Goal: Task Accomplishment & Management: Manage account settings

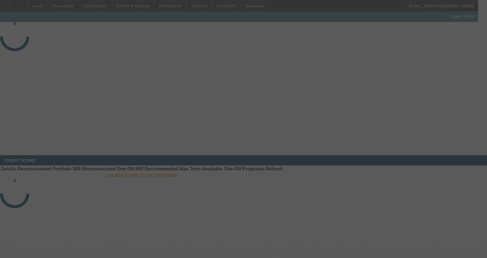
select select "3"
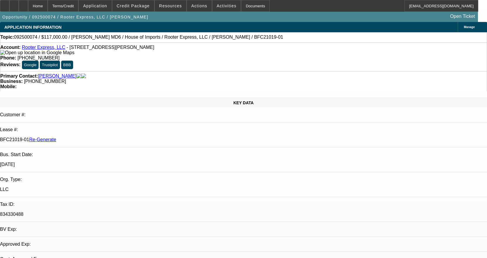
select select "0"
select select "2"
select select "0"
select select "6"
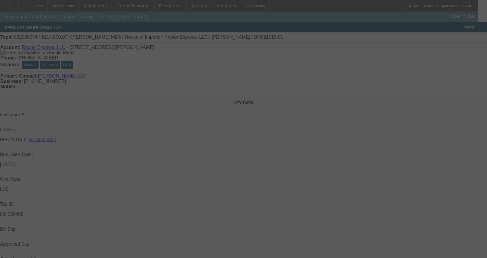
select select "3"
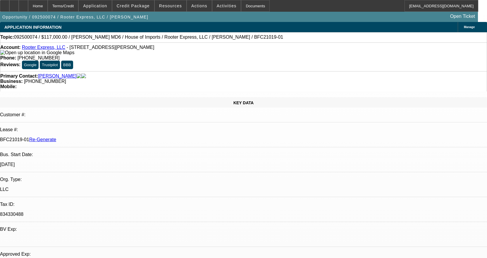
select select "0"
select select "2"
select select "0"
select select "6"
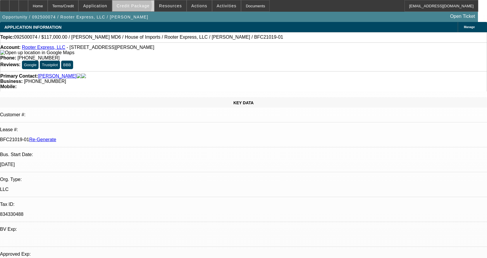
click at [141, 7] on span "Credit Package" at bounding box center [133, 6] width 33 height 5
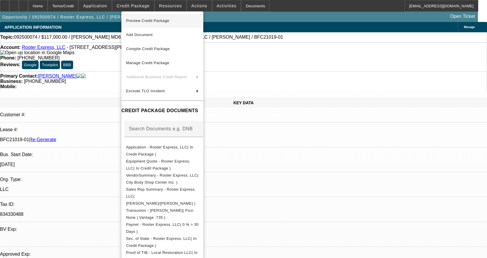
click at [168, 24] on span "Preview Credit Package" at bounding box center [162, 20] width 73 height 7
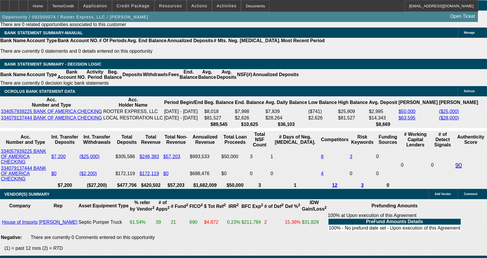
scroll to position [1024, 0]
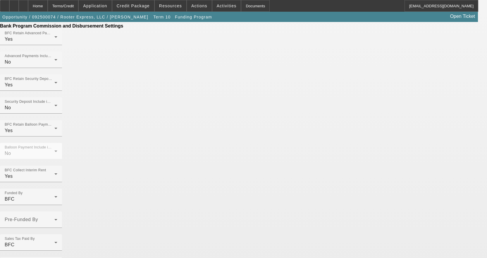
scroll to position [351, 0]
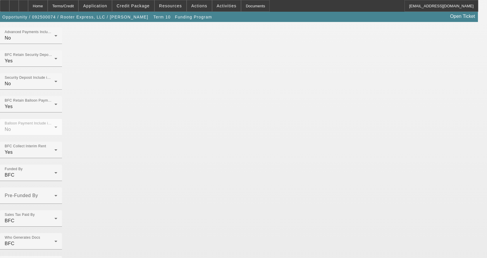
scroll to position [408, 0]
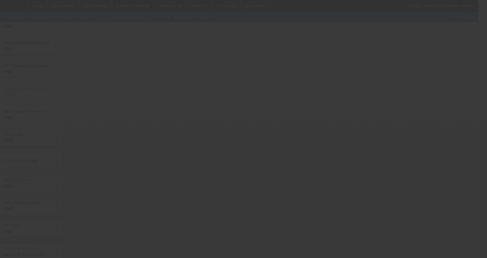
scroll to position [0, 0]
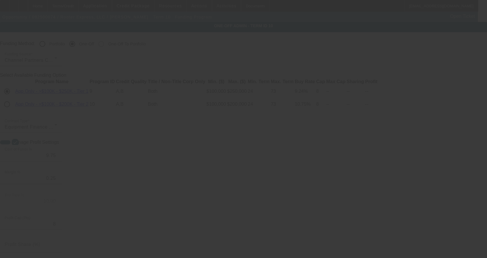
radio input "true"
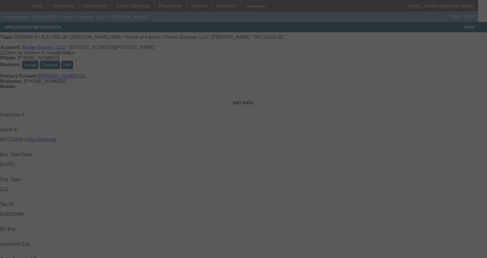
select select "3"
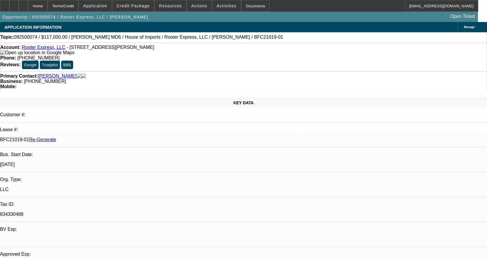
select select "0"
select select "2"
select select "0"
select select "6"
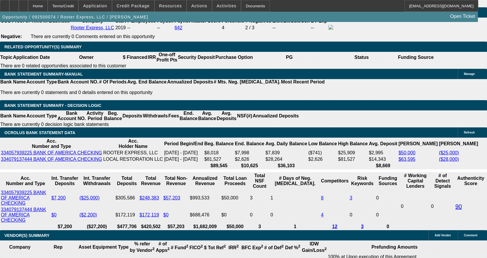
scroll to position [1024, 0]
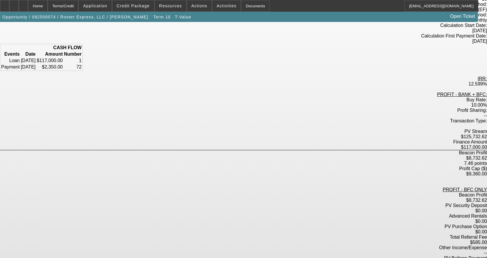
scroll to position [61, 0]
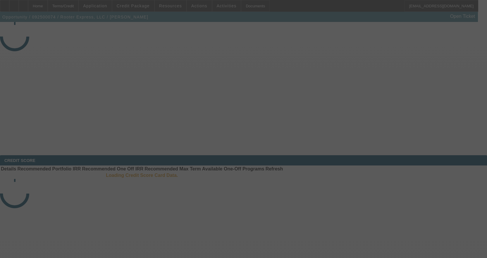
select select "3"
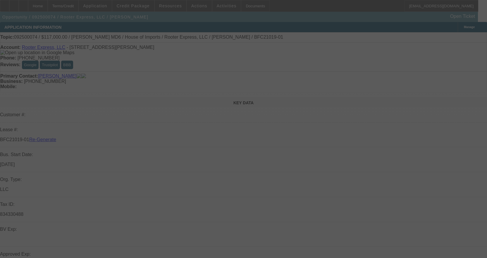
select select "0"
select select "2"
select select "0"
select select "6"
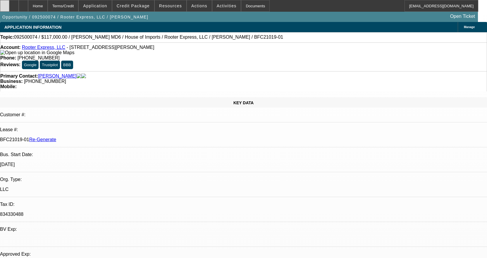
click at [9, 3] on div at bounding box center [4, 6] width 9 height 12
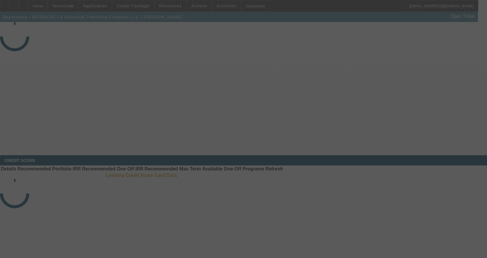
select select "3"
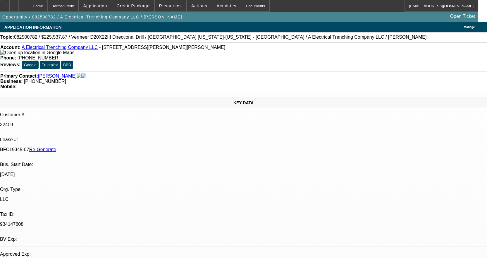
select select "0"
select select "3"
select select "0"
select select "6"
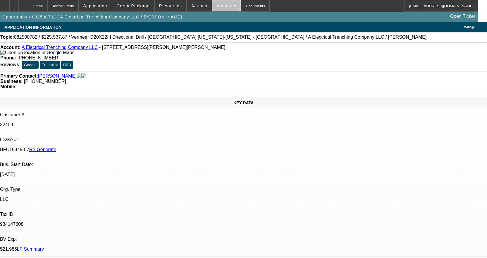
click at [220, 5] on span "Activities" at bounding box center [227, 6] width 20 height 5
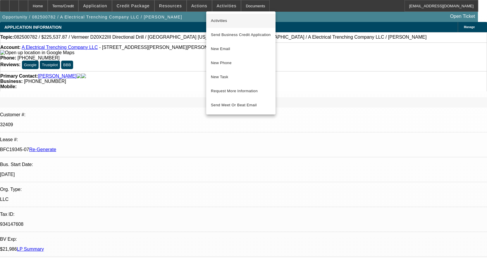
click at [234, 20] on span "Activities" at bounding box center [241, 20] width 60 height 7
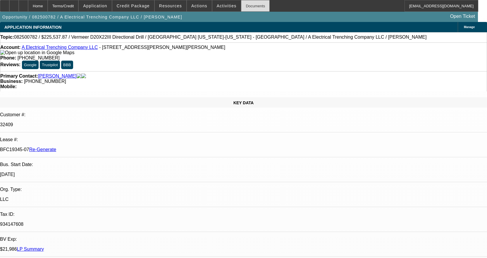
click at [241, 6] on div "Documents" at bounding box center [255, 6] width 29 height 12
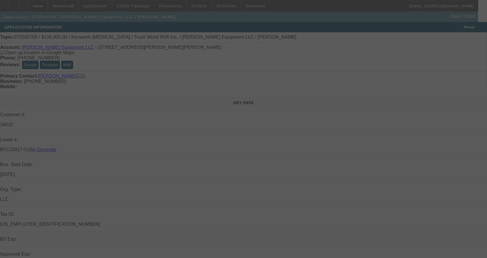
select select "4"
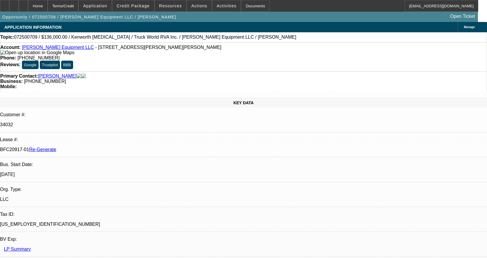
select select "0.15"
select select "2"
select select "0"
select select "6"
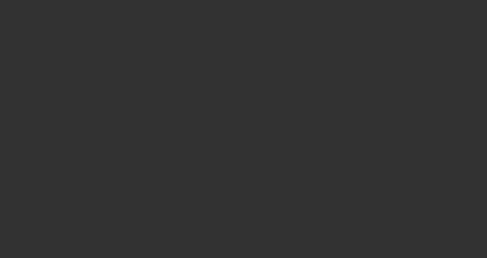
select select "4"
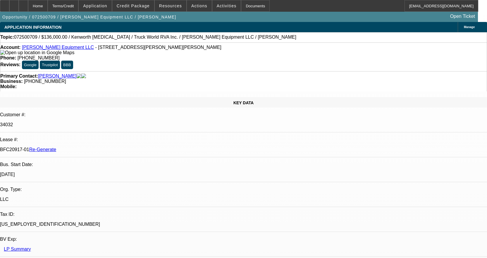
select select "0.15"
select select "2"
select select "0"
select select "2"
select select "6"
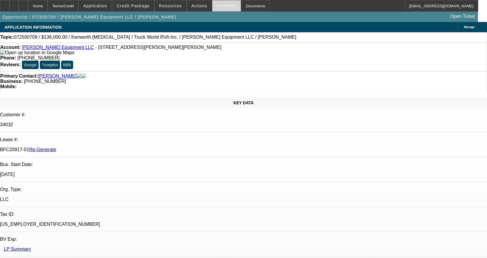
click at [221, 6] on span "Activities" at bounding box center [227, 6] width 20 height 5
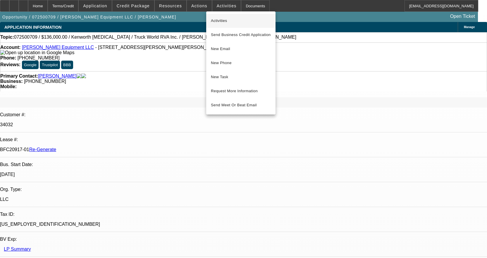
click at [219, 17] on span "Activities" at bounding box center [241, 20] width 60 height 7
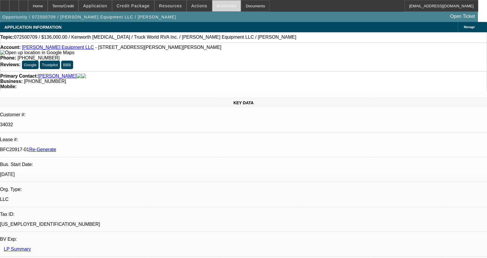
click at [212, 11] on span at bounding box center [226, 6] width 29 height 14
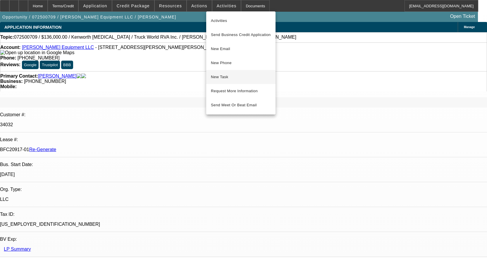
click at [223, 76] on span "New Task" at bounding box center [241, 76] width 60 height 7
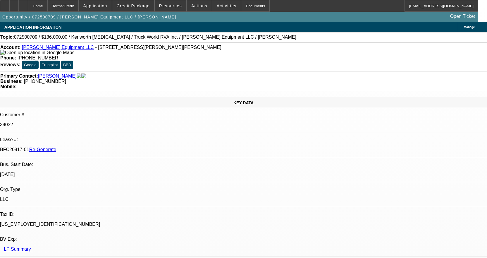
drag, startPoint x: 244, startPoint y: 5, endPoint x: 225, endPoint y: 6, distance: 18.5
click at [244, 4] on div "Documents" at bounding box center [255, 6] width 29 height 12
click at [221, 7] on span "Activities" at bounding box center [227, 6] width 20 height 5
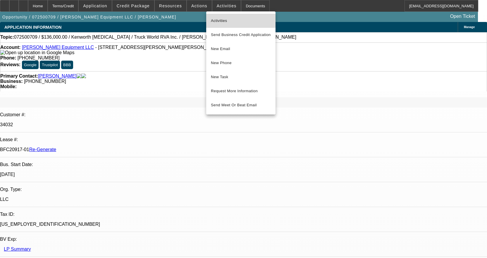
click at [221, 19] on span "Activities" at bounding box center [241, 20] width 60 height 7
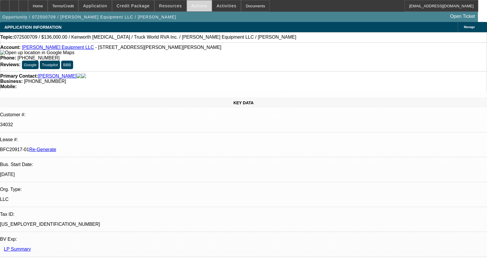
click at [198, 5] on span "Actions" at bounding box center [199, 6] width 16 height 5
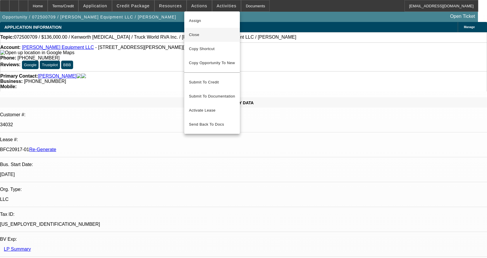
click at [195, 35] on span "Close" at bounding box center [212, 34] width 46 height 7
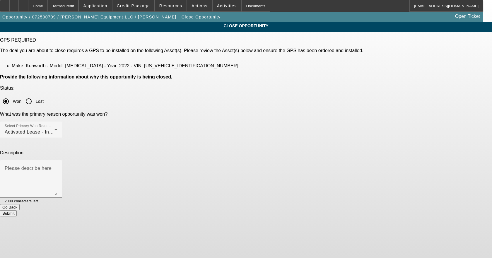
click at [17, 210] on button "Submit" at bounding box center [8, 213] width 17 height 6
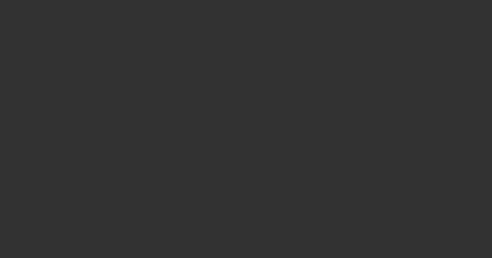
select select "4"
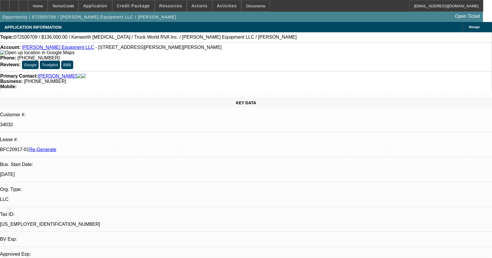
select select "0.15"
select select "2"
select select "0"
select select "6"
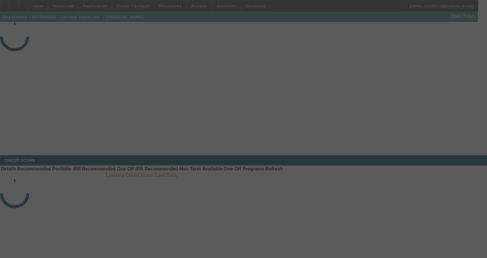
select select "4"
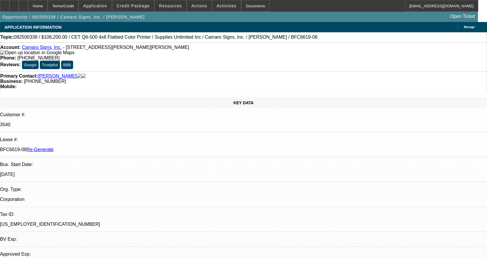
select select "0"
select select "3"
select select "0"
select select "2"
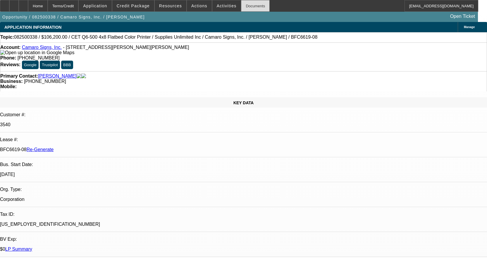
click at [248, 9] on div "Documents" at bounding box center [255, 6] width 29 height 12
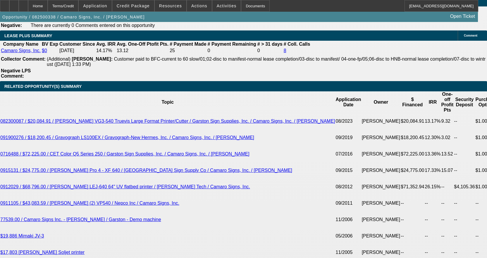
scroll to position [1083, 0]
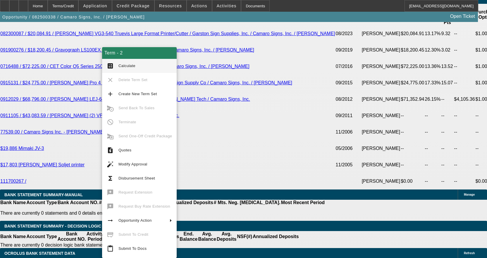
click at [122, 181] on span "Disbursement Sheet" at bounding box center [146, 178] width 54 height 7
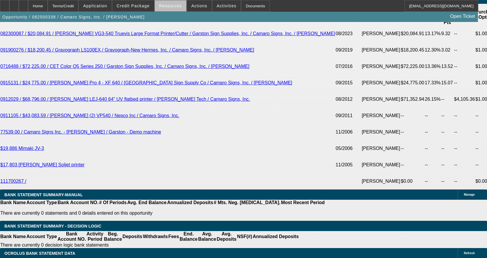
click at [173, 8] on span at bounding box center [171, 6] width 32 height 14
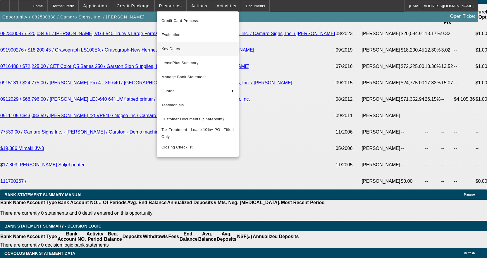
click at [177, 49] on span "Key Dates" at bounding box center [198, 48] width 73 height 7
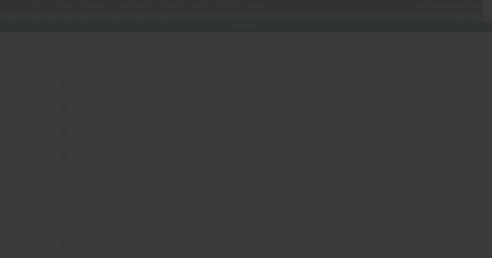
type input "8/13/2025"
type input "8/22/2025"
type input "8/14/2025"
type input "8/22/2025"
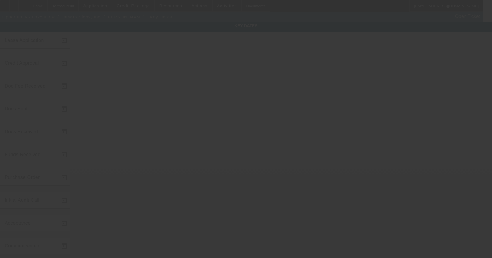
type input "8/22/2025"
type input "9/18/2025"
type input "10/1/2025"
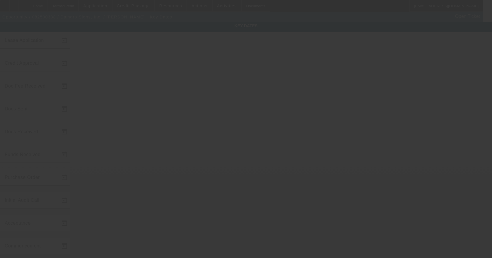
type input "11/1/2025"
type input "9/22/2025"
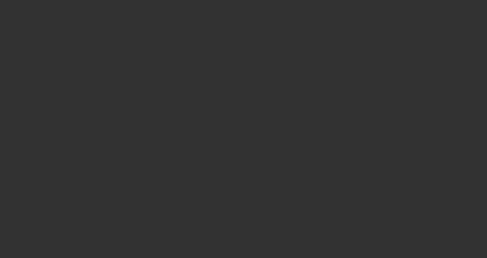
select select "4"
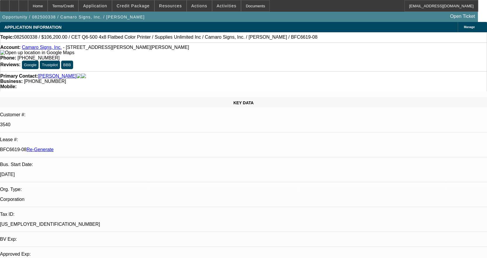
select select "0"
select select "3"
select select "0"
select select "2"
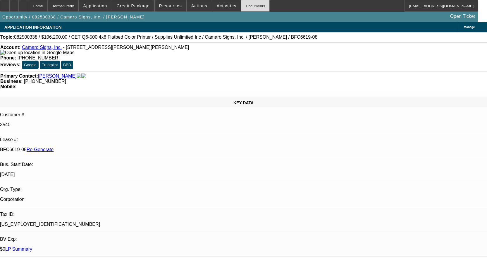
click at [242, 7] on div "Documents" at bounding box center [255, 6] width 29 height 12
click at [252, 6] on div "Documents" at bounding box center [255, 6] width 29 height 12
click at [225, 6] on span "Activities" at bounding box center [227, 6] width 20 height 5
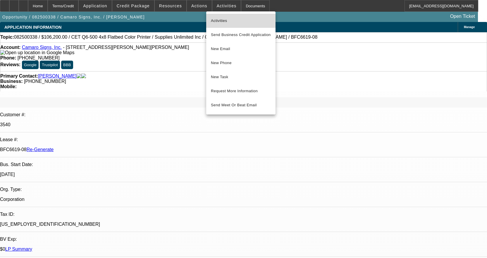
click at [231, 17] on span "Activities" at bounding box center [241, 20] width 60 height 7
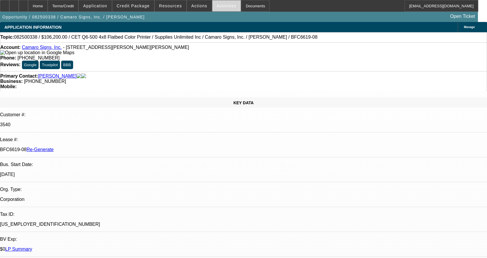
click at [222, 6] on span "Activities" at bounding box center [227, 6] width 20 height 5
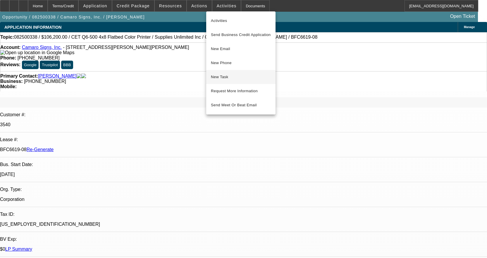
click at [219, 72] on button "New Task" at bounding box center [240, 77] width 69 height 14
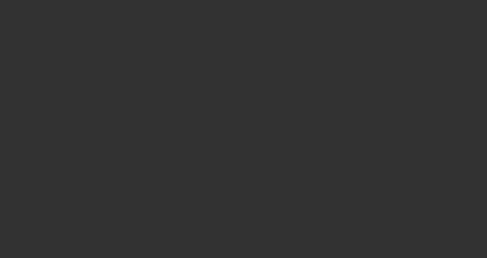
select select "3"
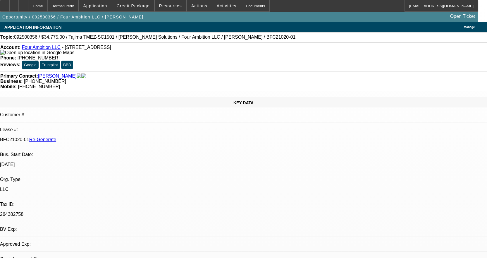
select select "0"
select select "2"
select select "0"
select select "6"
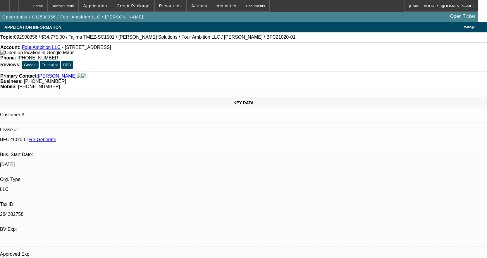
click at [45, 50] on link "Four Ambition LLC" at bounding box center [41, 47] width 39 height 5
click at [28, 5] on div at bounding box center [23, 6] width 9 height 12
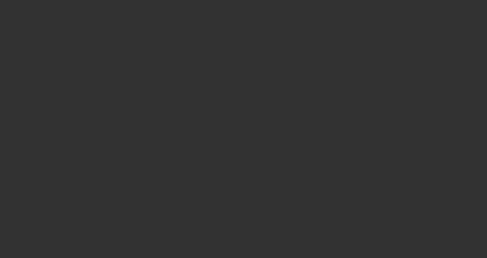
select select "3"
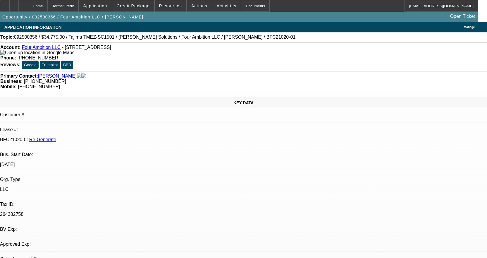
select select "0"
select select "2"
select select "0"
select select "6"
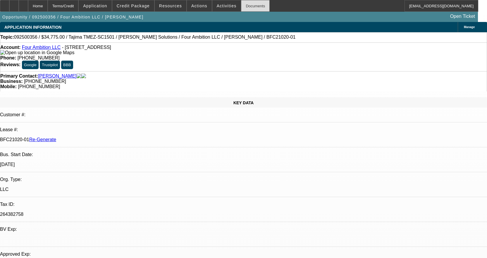
click at [250, 5] on div "Documents" at bounding box center [255, 6] width 29 height 12
click at [248, 4] on div "Documents" at bounding box center [255, 6] width 29 height 12
click at [136, 7] on span "Credit Package" at bounding box center [133, 6] width 33 height 5
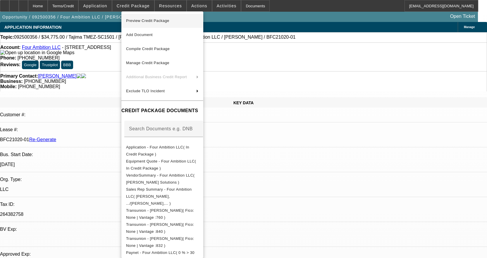
click at [148, 20] on span "Preview Credit Package" at bounding box center [147, 20] width 43 height 4
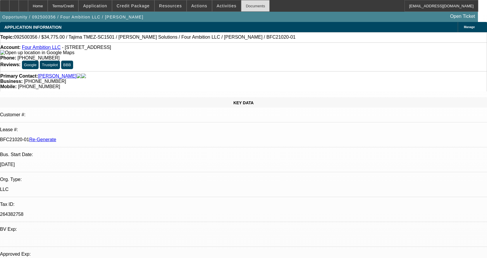
click at [246, 4] on div "Documents" at bounding box center [255, 6] width 29 height 12
click at [221, 4] on span "Activities" at bounding box center [227, 6] width 20 height 5
click at [221, 4] on div at bounding box center [243, 129] width 487 height 258
click at [221, 4] on span "Activities" at bounding box center [227, 6] width 20 height 5
click at [217, 6] on div at bounding box center [243, 129] width 487 height 258
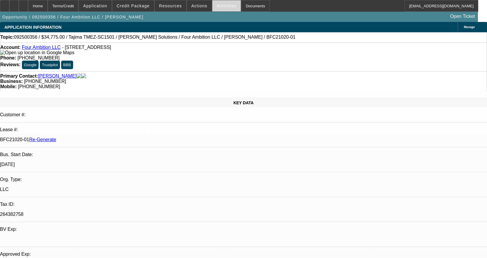
click at [225, 6] on span "Activities" at bounding box center [227, 6] width 20 height 5
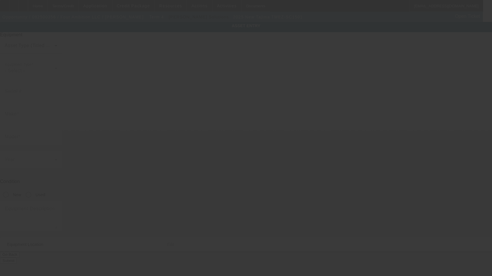
type input "Tajima"
type input "TMEZ-SC1501"
radio input "true"
type textarea "new single head embroidery machine"
type input "29 N June St"
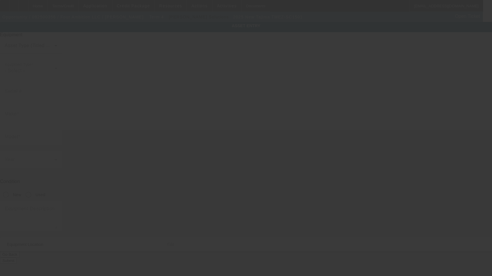
type input "[GEOGRAPHIC_DATA]"
type input "45403"
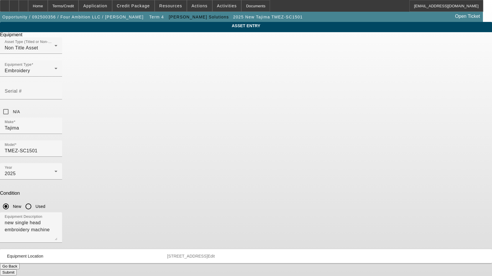
click at [214, 254] on span "Edit" at bounding box center [210, 256] width 7 height 5
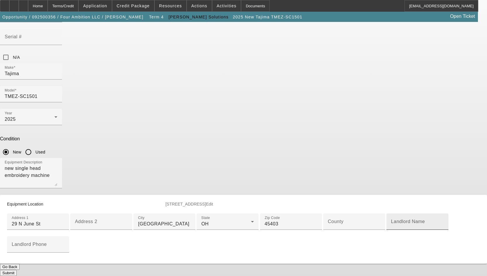
scroll to position [117, 0]
click at [328, 221] on input "County" at bounding box center [354, 224] width 53 height 7
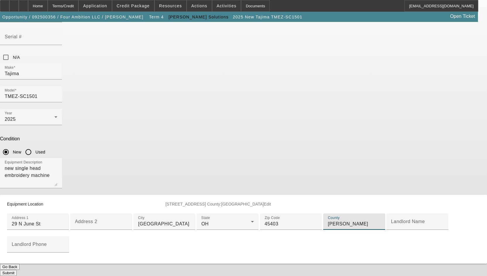
type input "[PERSON_NAME]"
click at [271, 202] on span "Edit" at bounding box center [267, 204] width 7 height 5
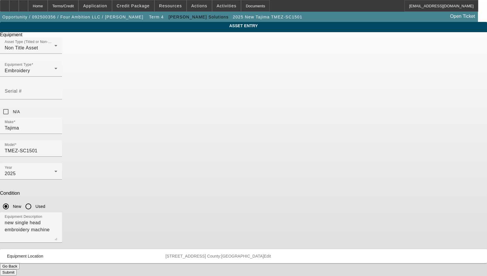
scroll to position [0, 0]
click at [57, 125] on input "Tajima" at bounding box center [31, 128] width 53 height 7
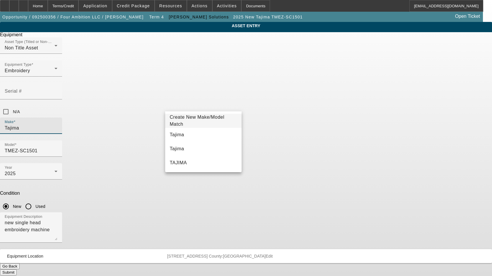
click at [200, 118] on span "Create New Make/Model Match" at bounding box center [203, 121] width 67 height 14
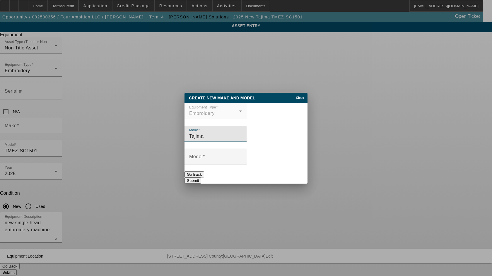
type input "Tajima"
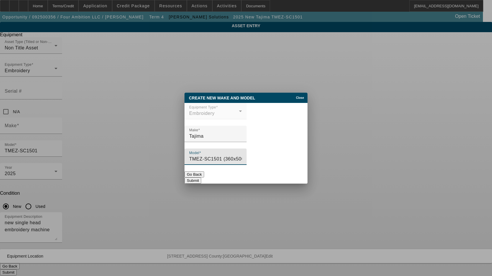
type input "TMEZ-SC1501 (360x500) Auto Tension Picker Free"
click at [201, 178] on button "Submit" at bounding box center [192, 181] width 17 height 6
type input "Tajima"
type input "TMEZ-SC1501 (360x500) Auto Tension Picker Free"
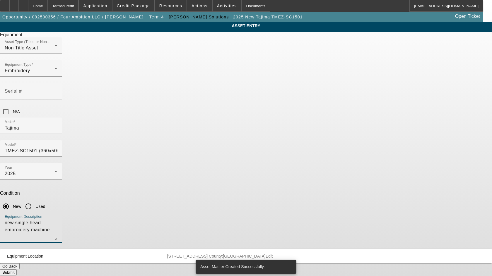
drag, startPoint x: 243, startPoint y: 150, endPoint x: 104, endPoint y: 165, distance: 140.0
click at [104, 165] on div "ASSET ENTRY Delete asset Equipment Asset Type (Titled or Non-Titled) Non Title …" at bounding box center [246, 149] width 492 height 254
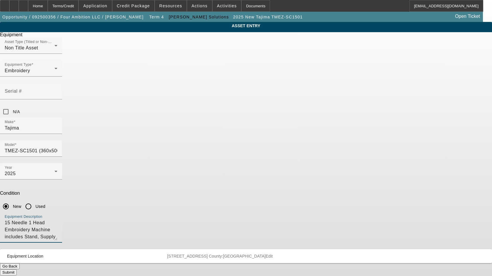
click at [57, 219] on textarea "15 Needle 1 Head Embroidery Machine includes Stand, Supply Kit, Cap Driver with…" at bounding box center [31, 229] width 53 height 21
type textarea "15 Needle 1 Head Embroidery Machine includes Stand, Supply Kit, Cap Driver with…"
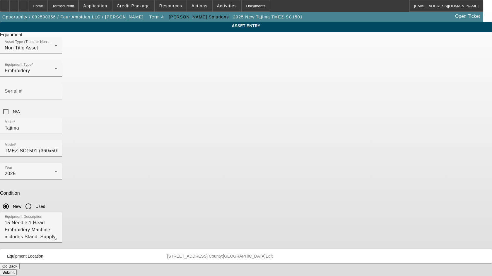
click at [17, 269] on button "Submit" at bounding box center [8, 272] width 17 height 6
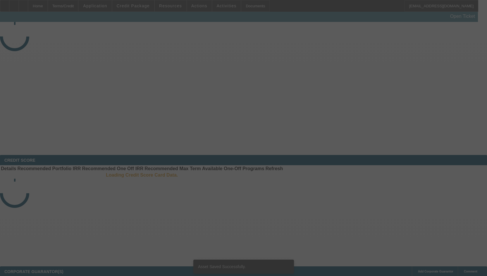
select select "3"
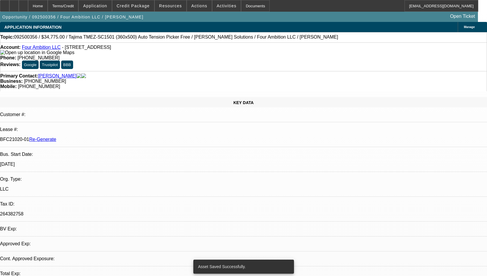
select select "0"
select select "2"
select select "0"
select select "6"
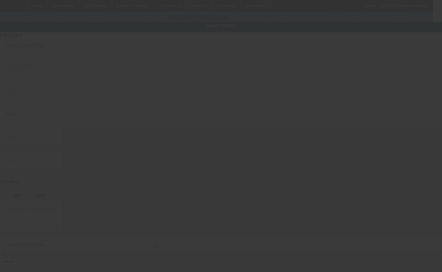
type input "Pulse"
type input "L-ILEX Illustrator Extreme [PERSON_NAME]/ML Software"
radio input "true"
type textarea "new software"
type input "29 N June St"
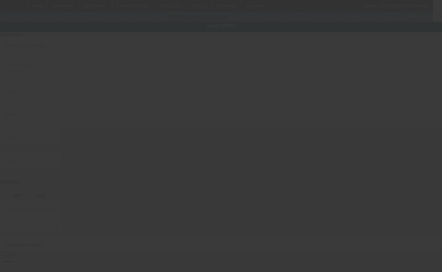
type input "[GEOGRAPHIC_DATA]"
type input "45403"
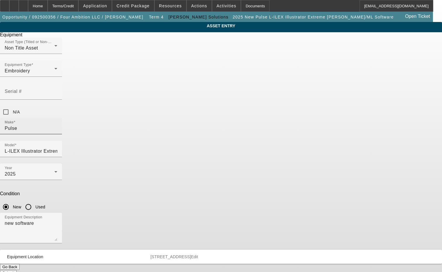
click at [57, 125] on input "Pulse" at bounding box center [31, 128] width 53 height 7
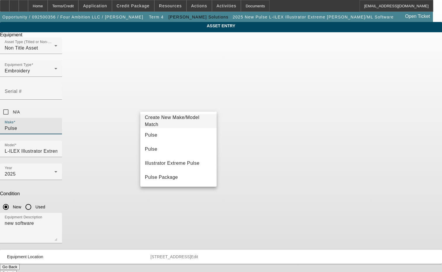
click at [192, 119] on span "Create New Make/Model Match" at bounding box center [172, 121] width 55 height 12
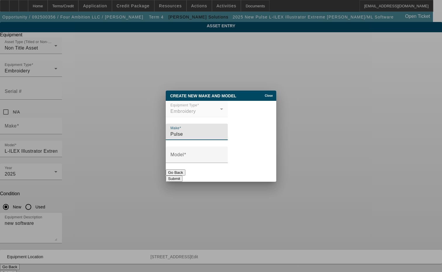
type input "Pulse"
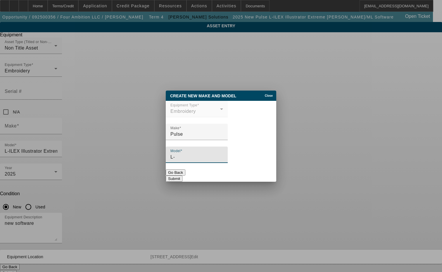
type input "L"
type input "Illustrator Extreme [PERSON_NAME]/ML Software + LAN License Package"
click at [183, 177] on button "Submit" at bounding box center [174, 178] width 17 height 6
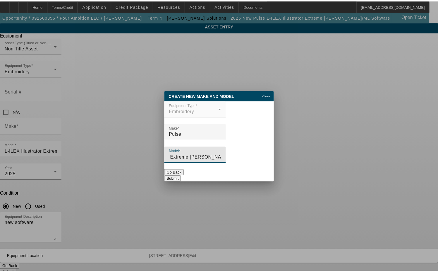
scroll to position [0, 0]
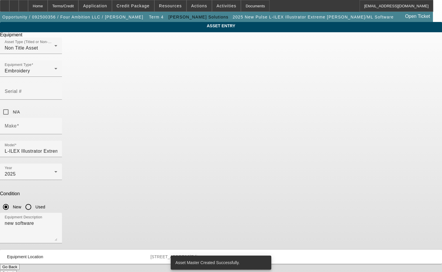
type input "Pulse"
type input "Illustrator Extreme [PERSON_NAME]/ML Software + LAN License Package"
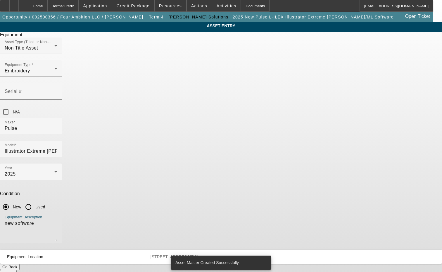
drag, startPoint x: 178, startPoint y: 154, endPoint x: 121, endPoint y: 155, distance: 57.1
click at [121, 155] on div "ASSET ENTRY Delete asset Equipment Asset Type (Titled or Non-Titled) Non Title …" at bounding box center [221, 149] width 442 height 254
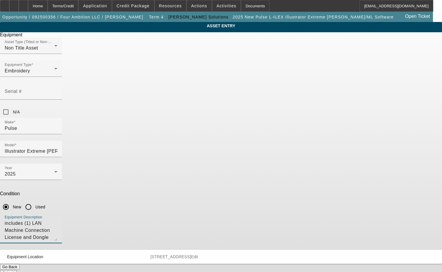
type textarea "includes (1) LAN Machine Connection License and Dongle"
click at [198, 254] on span "Edit" at bounding box center [194, 256] width 7 height 5
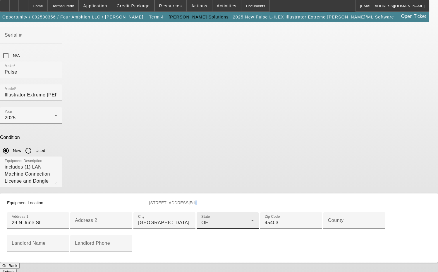
scroll to position [59, 0]
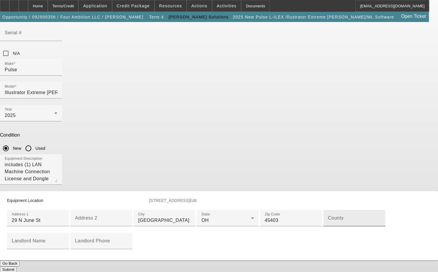
click at [328, 226] on div "County" at bounding box center [354, 218] width 53 height 16
type input "[PERSON_NAME]"
click at [283, 197] on mat-panel-description "[STREET_ADDRESS]:[GEOGRAPHIC_DATA] Edit" at bounding box center [286, 199] width 275 height 5
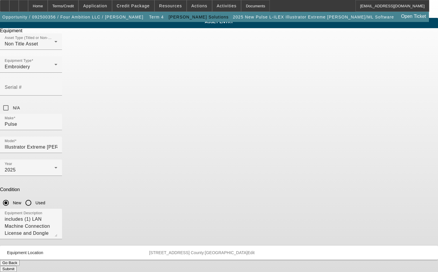
scroll to position [0, 0]
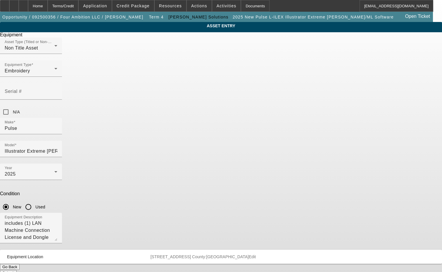
click at [17, 269] on button "Submit" at bounding box center [8, 272] width 17 height 6
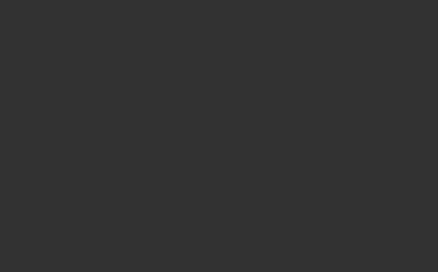
select select "3"
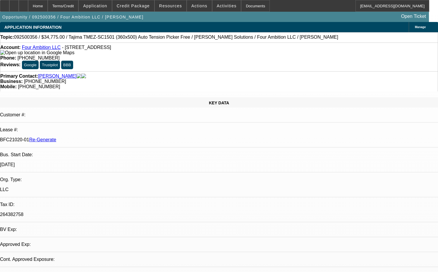
select select "0"
select select "2"
select select "0"
select select "6"
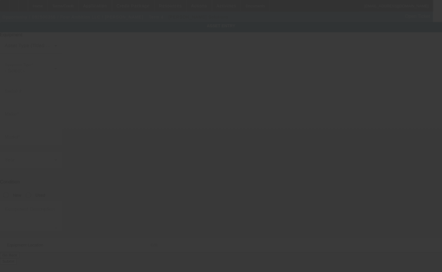
type input "Tajima"
type input "TMEZ-SC1501 (360x500) Auto Tension Picker Free"
radio input "true"
type textarea "15 Needle 1 Head Embroidery Machine includes Stand, Supply Kit, Cap Driver with…"
type input "29 N June St"
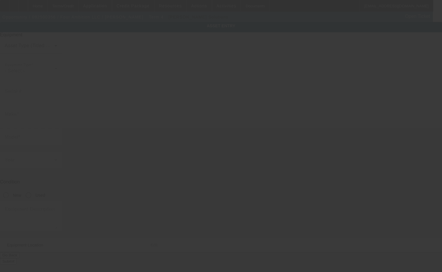
type input "[GEOGRAPHIC_DATA]"
type input "45403"
type input "[PERSON_NAME]"
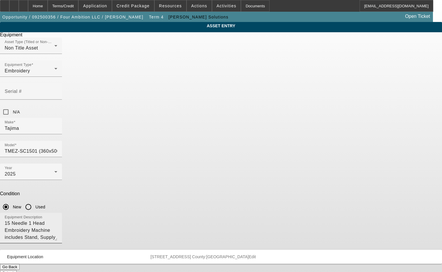
click at [57, 219] on textarea "15 Needle 1 Head Embroidery Machine includes Stand, Supply Kit, Cap Driver with…" at bounding box center [31, 229] width 53 height 21
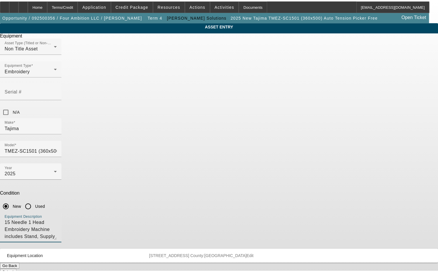
scroll to position [6, 0]
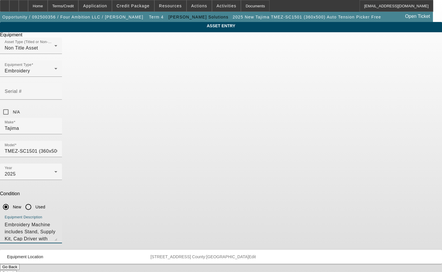
type textarea "15 Needle 1 Head Embroidery Machine includes Stand, Supply Kit, Cap Driver with…"
click at [17, 269] on button "Submit" at bounding box center [8, 272] width 17 height 6
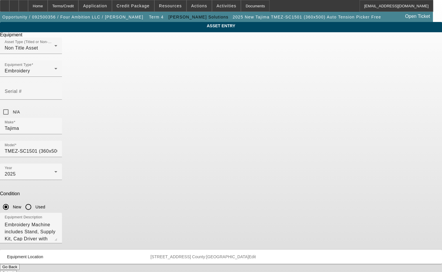
click at [17, 269] on button "Submit" at bounding box center [8, 272] width 17 height 6
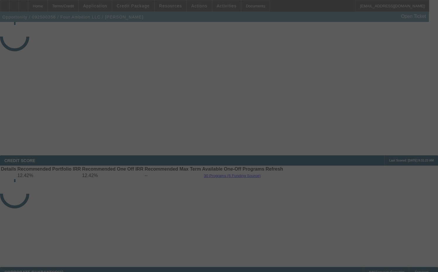
select select "3"
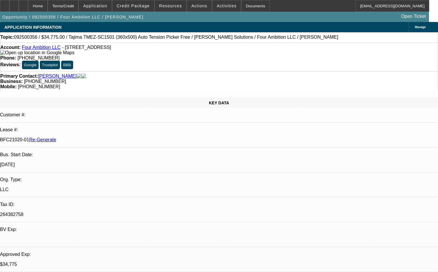
select select "0"
select select "2"
select select "0"
select select "6"
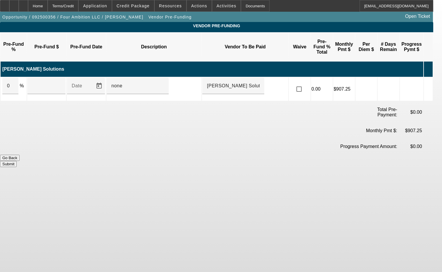
click at [430, 83] on icon at bounding box center [428, 88] width 6 height 11
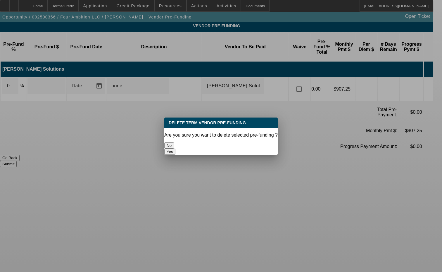
click at [176, 148] on button "Yes" at bounding box center [169, 151] width 11 height 6
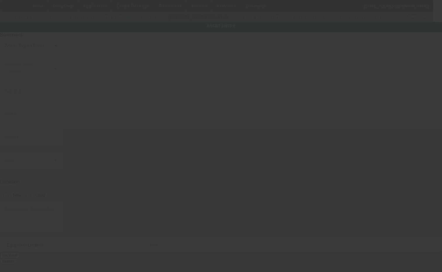
type input "Tajima"
type input "TMEZ-SC1501 (360x500) Auto Tension Picker Free"
radio input "true"
type textarea "15 Needle 1 Head Embroidery Machine includes Stand, Supply Kit, Cap Driver with…"
type input "29 N June St"
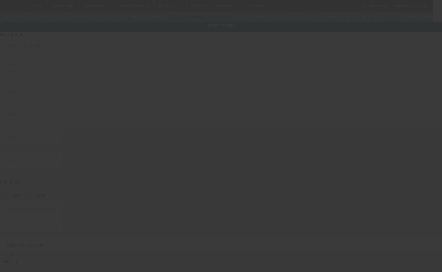
type input "[GEOGRAPHIC_DATA]"
type input "45403"
type input "[PERSON_NAME]"
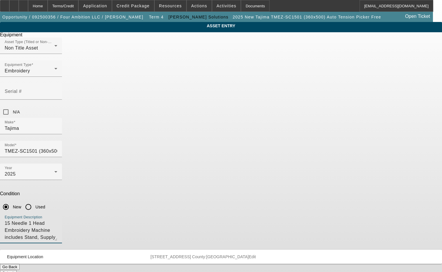
click at [57, 219] on textarea "15 Needle 1 Head Embroidery Machine includes Stand, Supply Kit, Cap Driver with…" at bounding box center [31, 229] width 53 height 21
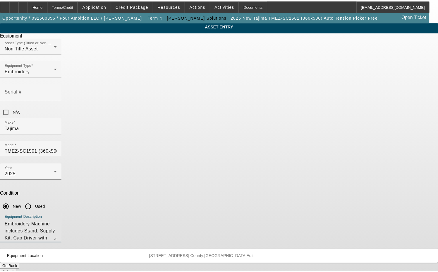
scroll to position [7, 0]
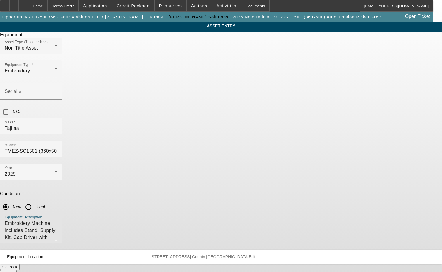
click at [57, 219] on textarea "15 Needle 1 Head Embroidery Machine includes Stand, Supply Kit, Cap Driver with…" at bounding box center [31, 229] width 53 height 21
type textarea "15 Needle 1 Head Embroidery Machine includes Stand, Supply Kit, Cap Driver with…"
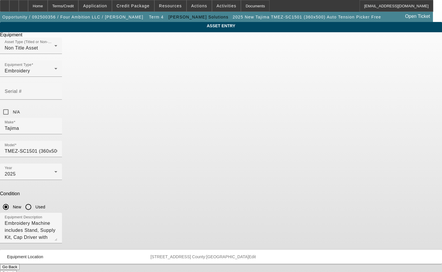
click at [17, 269] on button "Submit" at bounding box center [8, 272] width 17 height 6
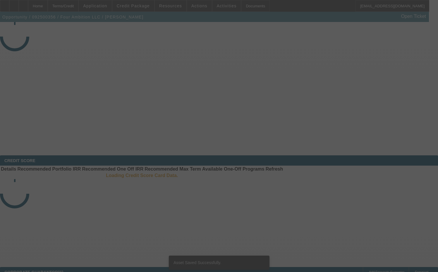
select select "3"
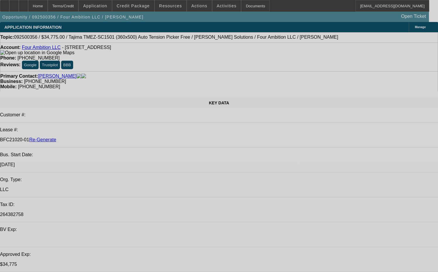
select select "0"
select select "2"
select select "0"
select select "6"
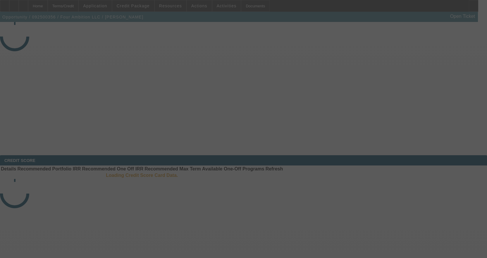
select select "3"
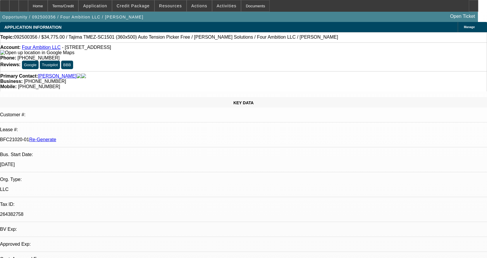
select select "0"
select select "2"
select select "0"
select select "6"
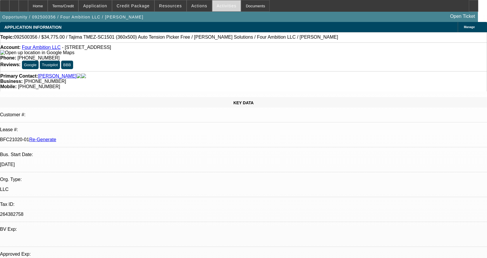
click at [230, 6] on div "Home Terms/Credit Application Credit Package Resources Actions Activities Docum…" at bounding box center [239, 6] width 478 height 12
click at [224, 6] on span "Activities" at bounding box center [227, 6] width 20 height 5
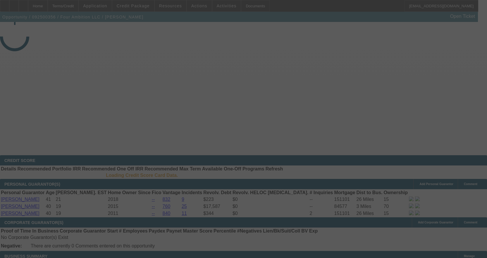
select select "3"
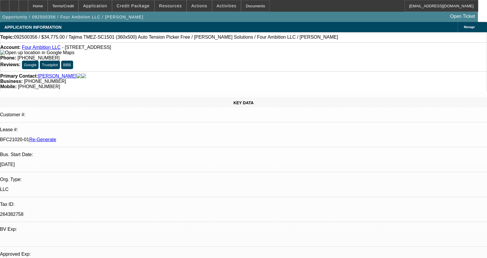
select select "0"
select select "2"
select select "0"
select select "1"
select select "2"
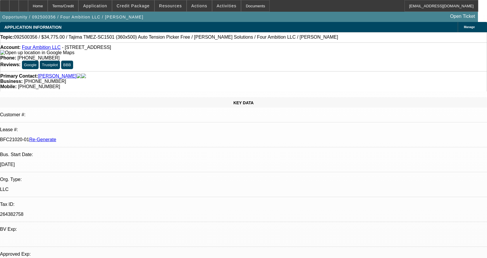
select select "6"
click at [221, 5] on span "Activities" at bounding box center [227, 6] width 20 height 5
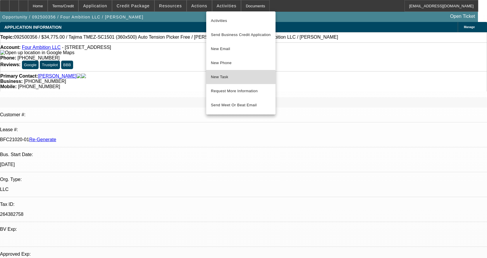
click at [223, 79] on span "New Task" at bounding box center [241, 76] width 60 height 7
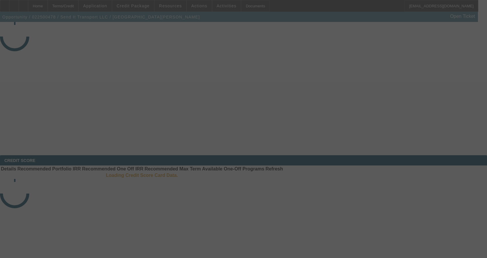
select select "3"
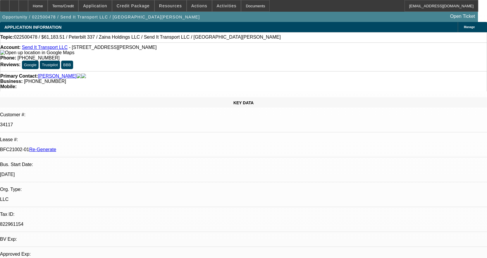
select select "0"
select select "2"
select select "0"
select select "6"
